Goal: Check status: Check status

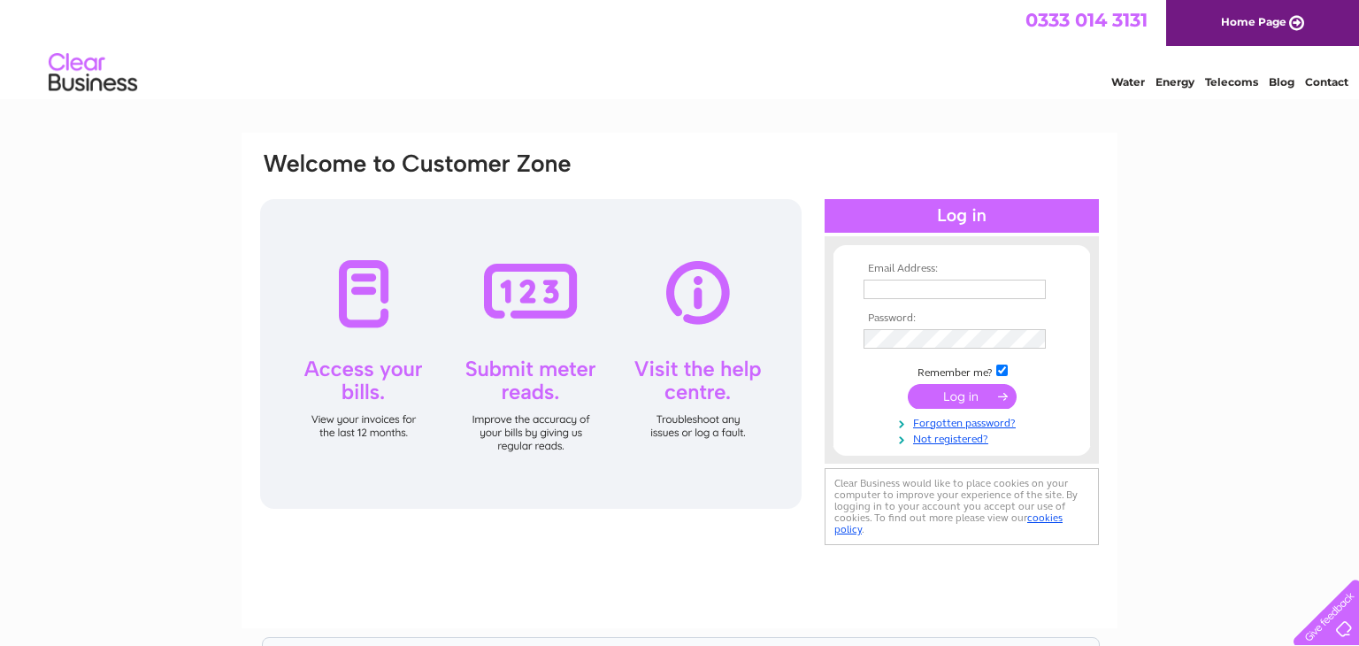
type input "[EMAIL_ADDRESS][DOMAIN_NAME]"
click at [939, 399] on input "submit" at bounding box center [962, 396] width 109 height 25
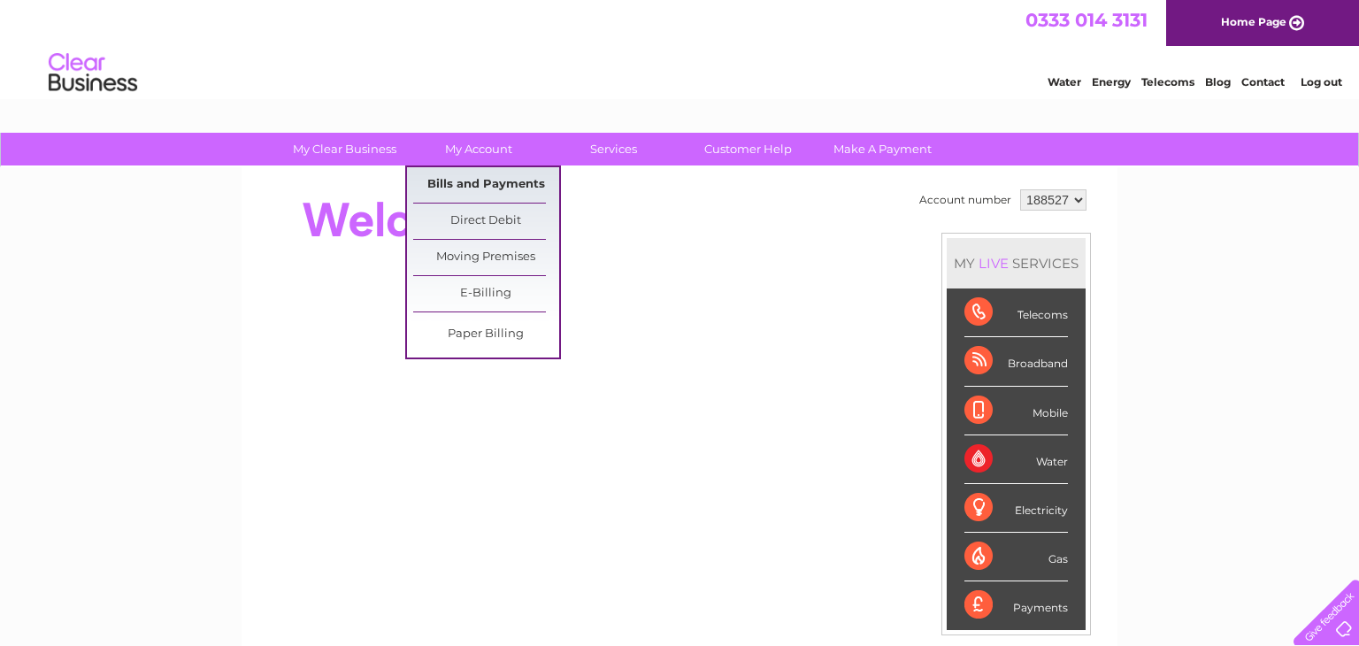
click at [481, 182] on link "Bills and Payments" at bounding box center [486, 184] width 146 height 35
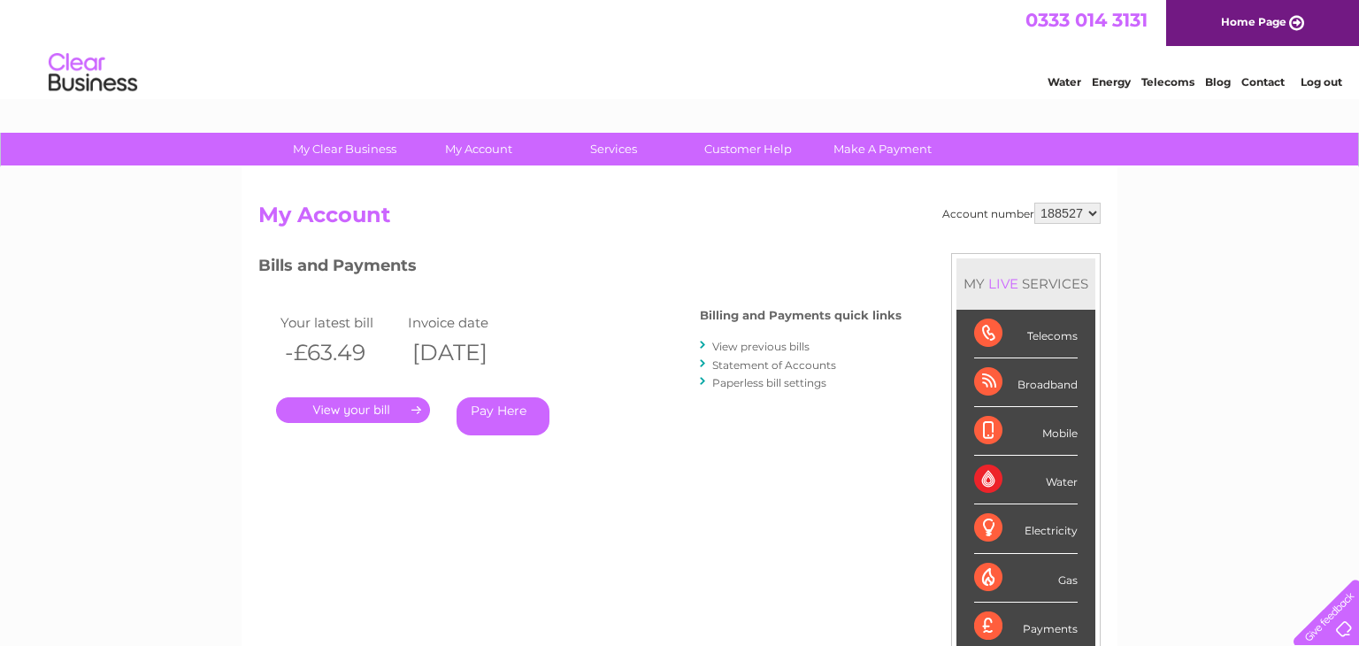
click at [369, 409] on link "." at bounding box center [353, 410] width 154 height 26
